Goal: Transaction & Acquisition: Book appointment/travel/reservation

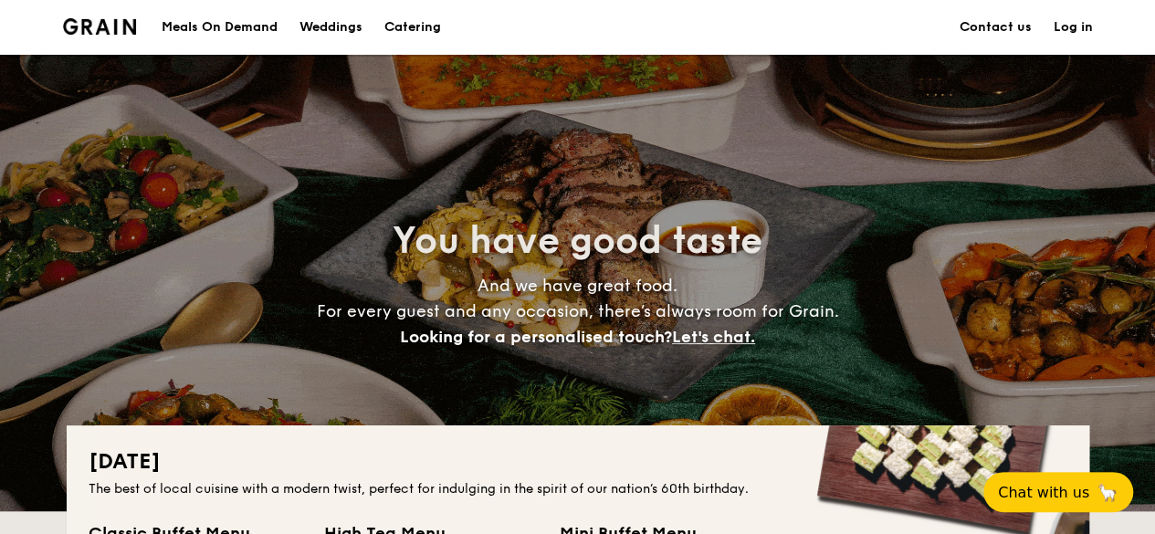
click at [329, 26] on div "Weddings" at bounding box center [330, 27] width 63 height 55
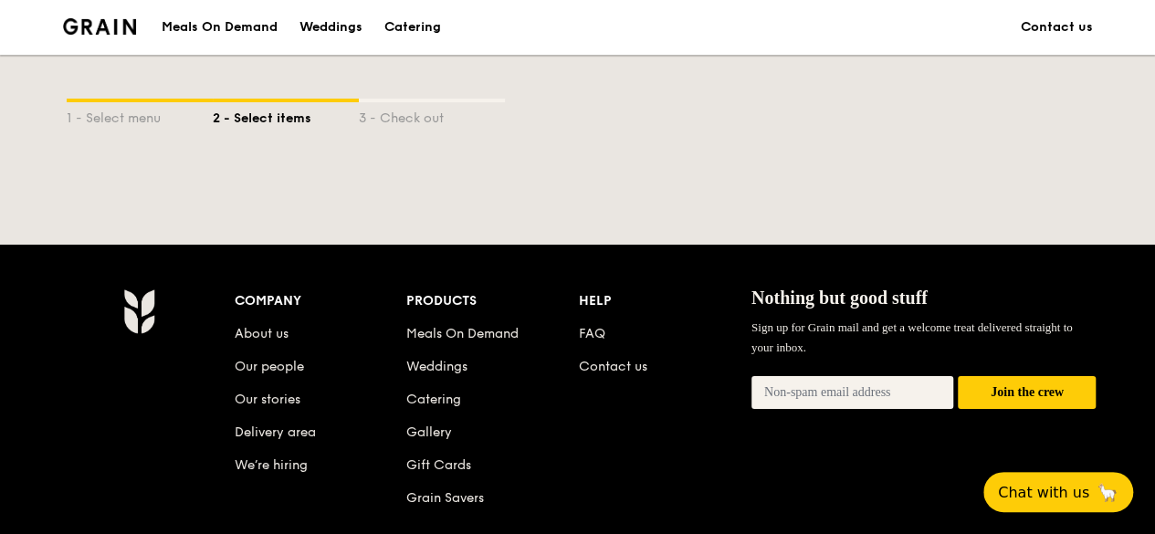
click at [403, 22] on div "Catering" at bounding box center [412, 27] width 57 height 55
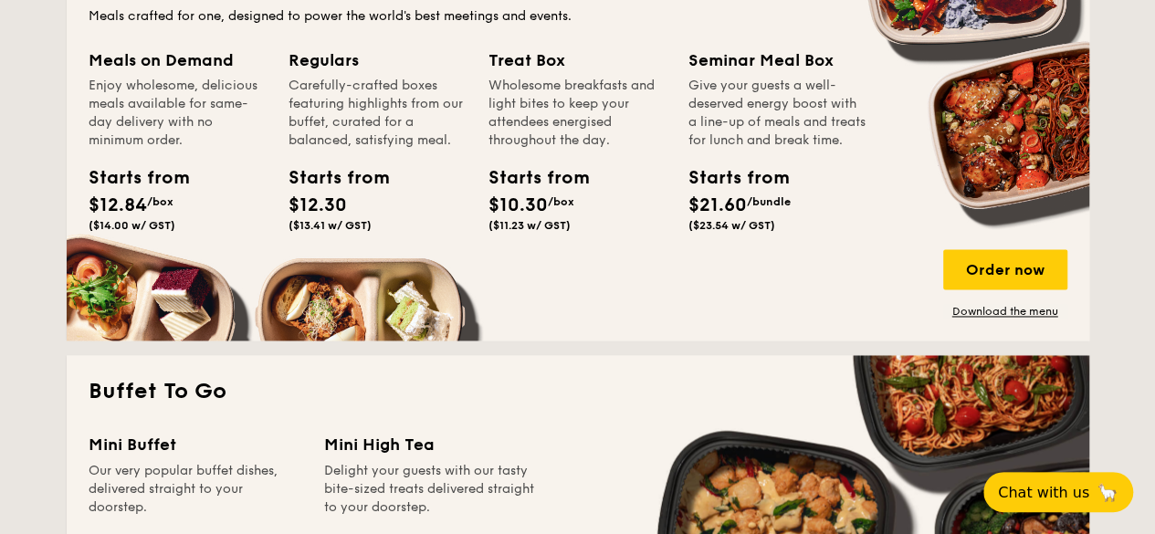
scroll to position [913, 0]
